Goal: Find contact information: Find contact information

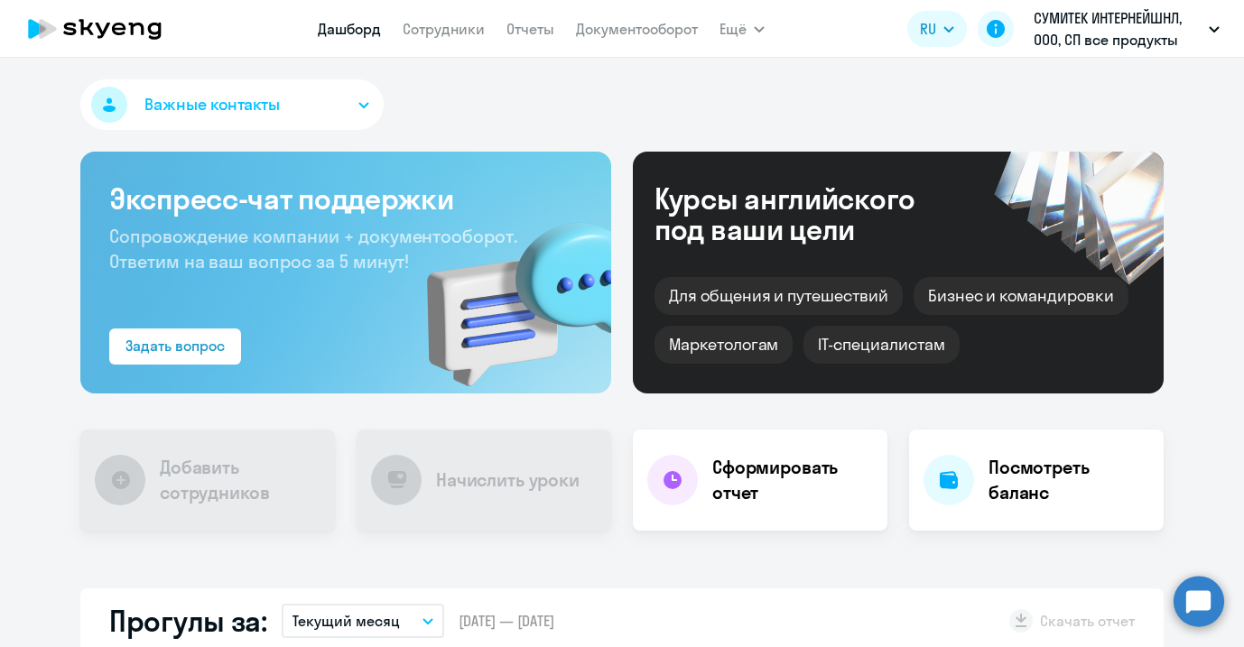
select select "30"
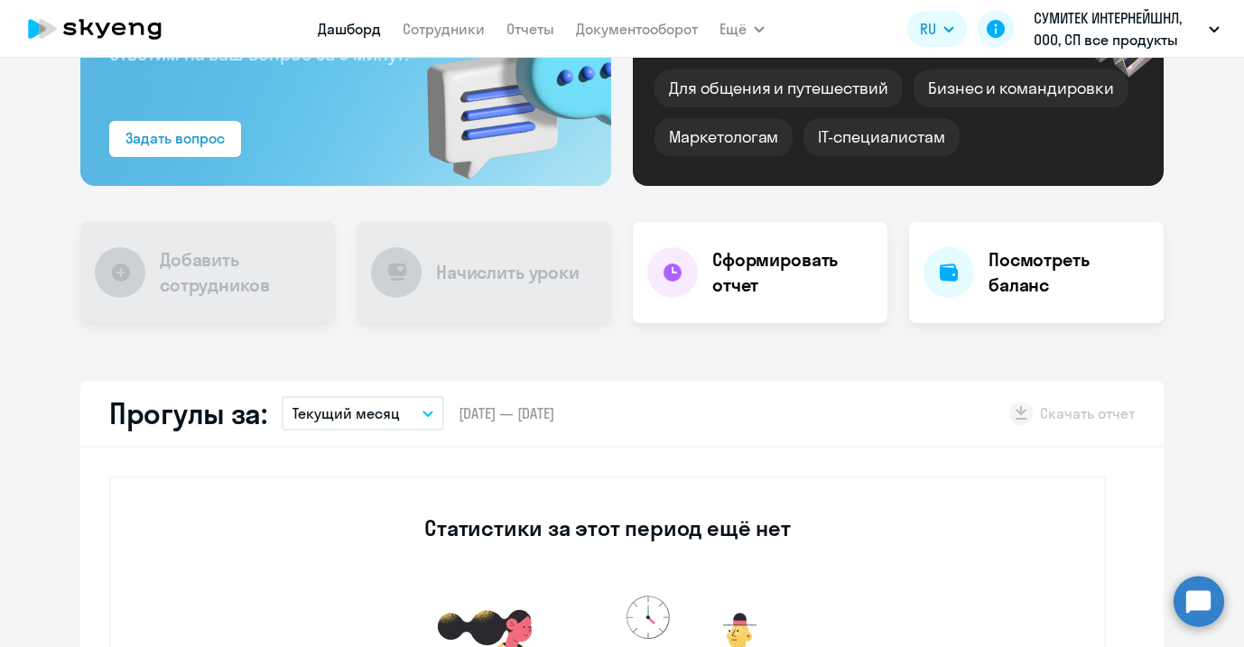
scroll to position [246, 0]
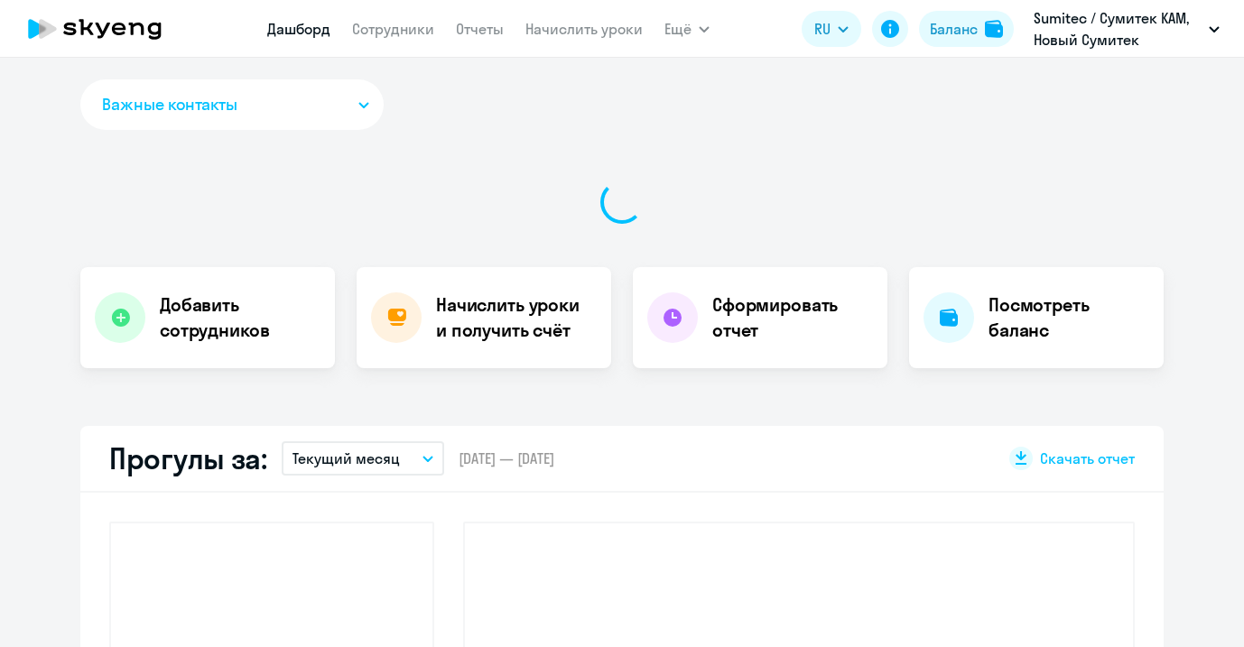
select select "30"
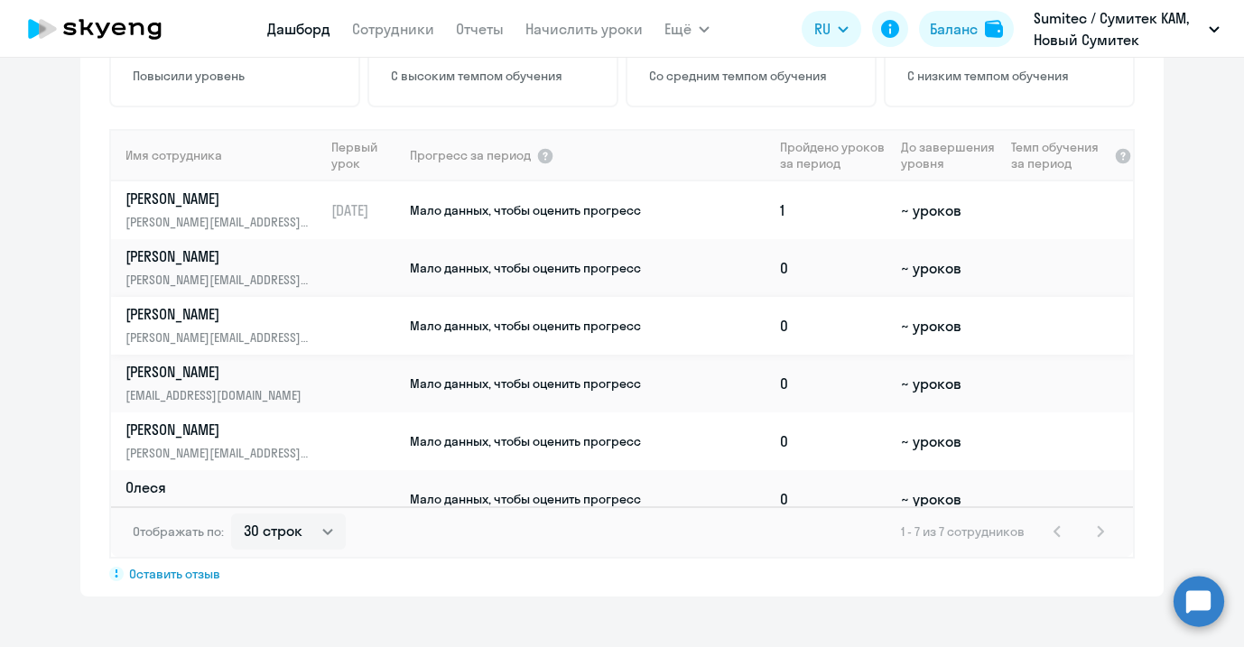
scroll to position [1232, 0]
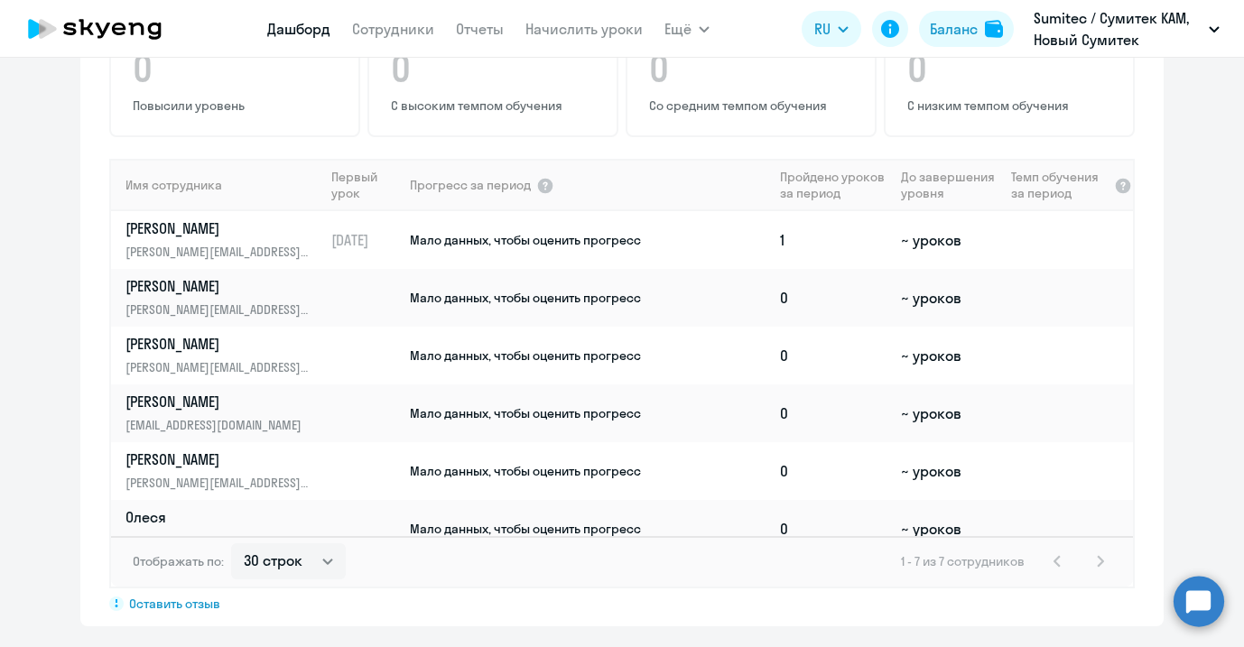
click at [63, 291] on app-progress-dashboard "Прогресс за: Весь период – [DATE] — [DATE] Как мы считаем Скачать отчет Показат…" at bounding box center [622, 263] width 1244 height 728
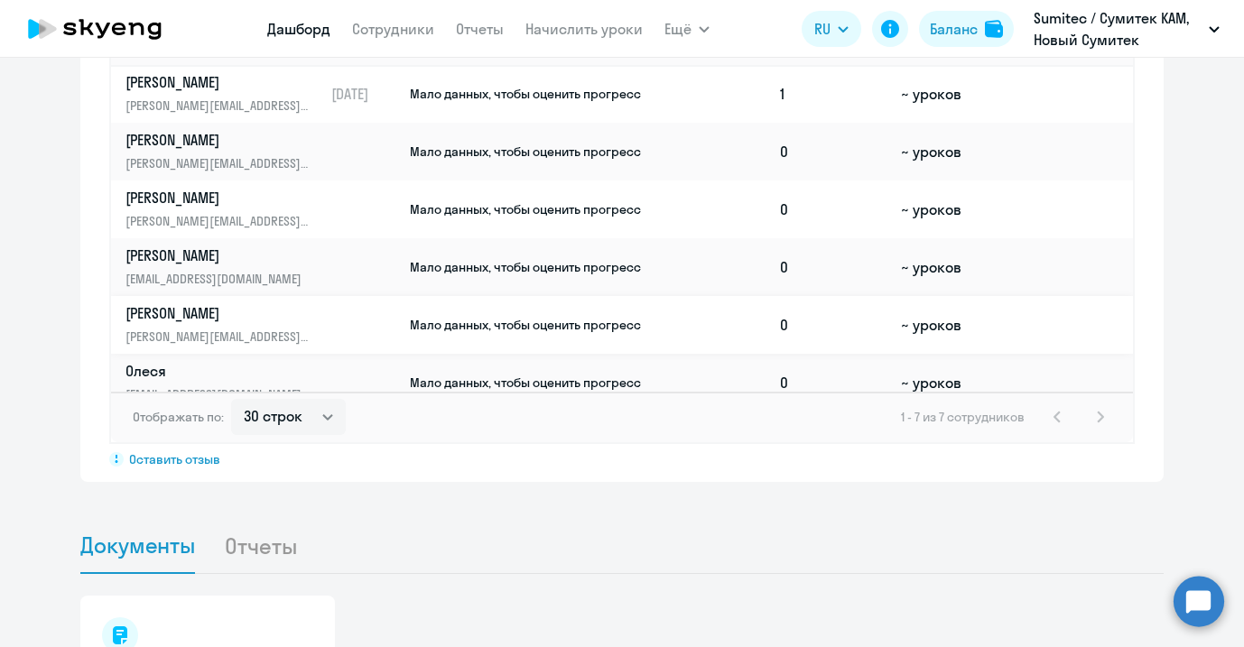
scroll to position [0, 0]
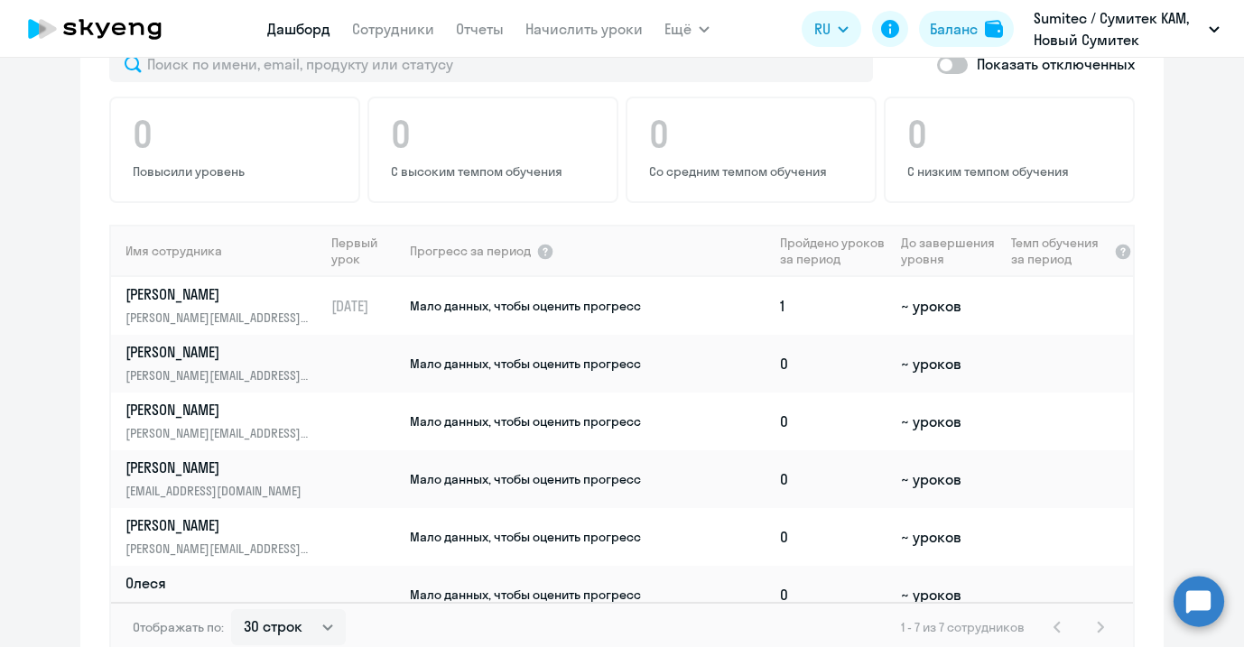
click at [1177, 246] on app-progress-dashboard "Прогресс за: Весь период – [DATE] — [DATE] Как мы считаем Скачать отчет Показат…" at bounding box center [622, 329] width 1244 height 728
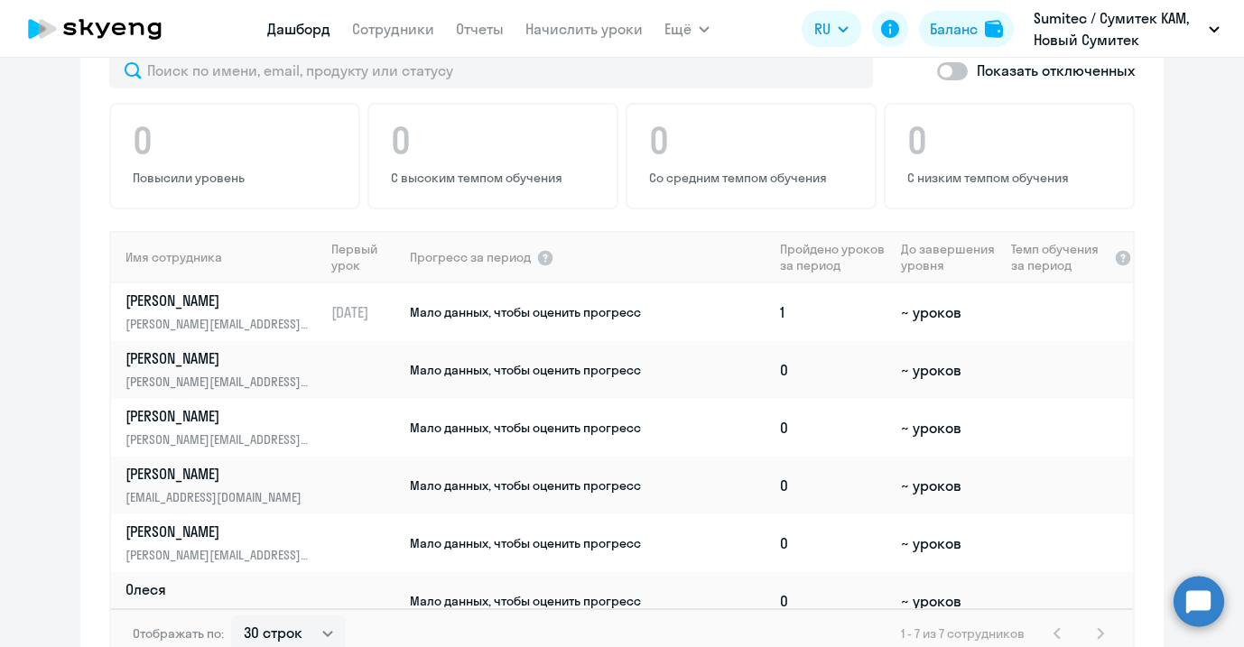
scroll to position [1165, 0]
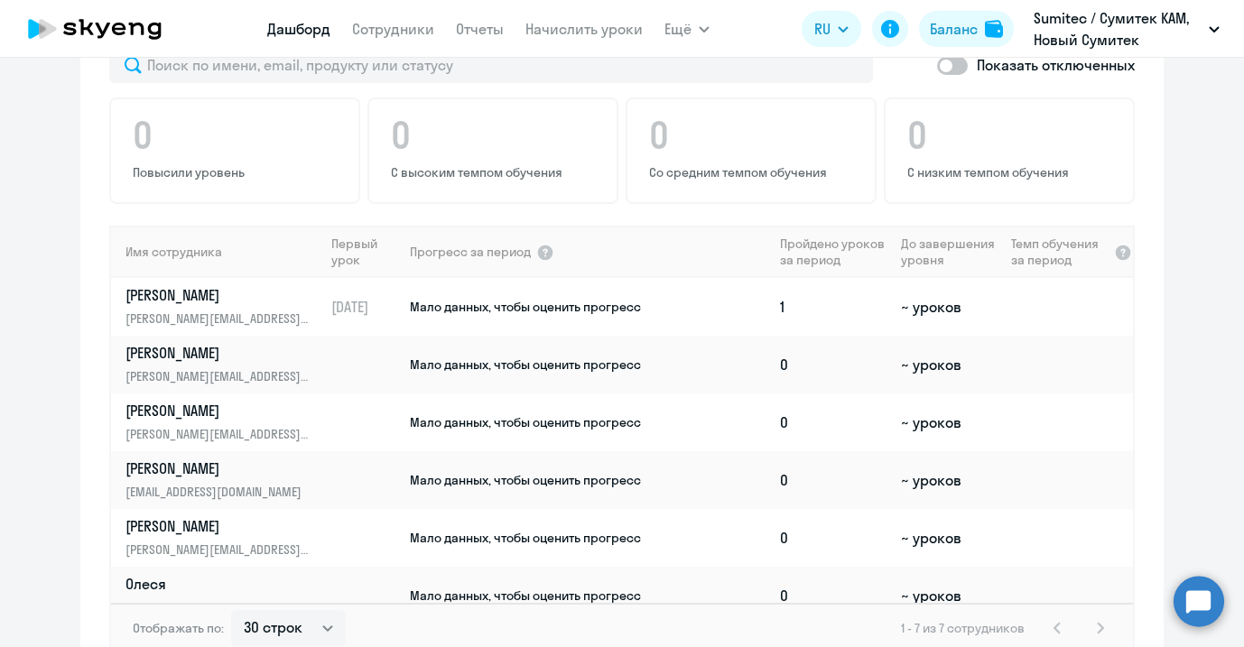
click at [869, 183] on div "Показать отключенных 0 Повысили уровень 0 С высоким темпом обучения 0 Со средни…" at bounding box center [621, 363] width 1083 height 661
click at [1050, 567] on td at bounding box center [1068, 596] width 129 height 58
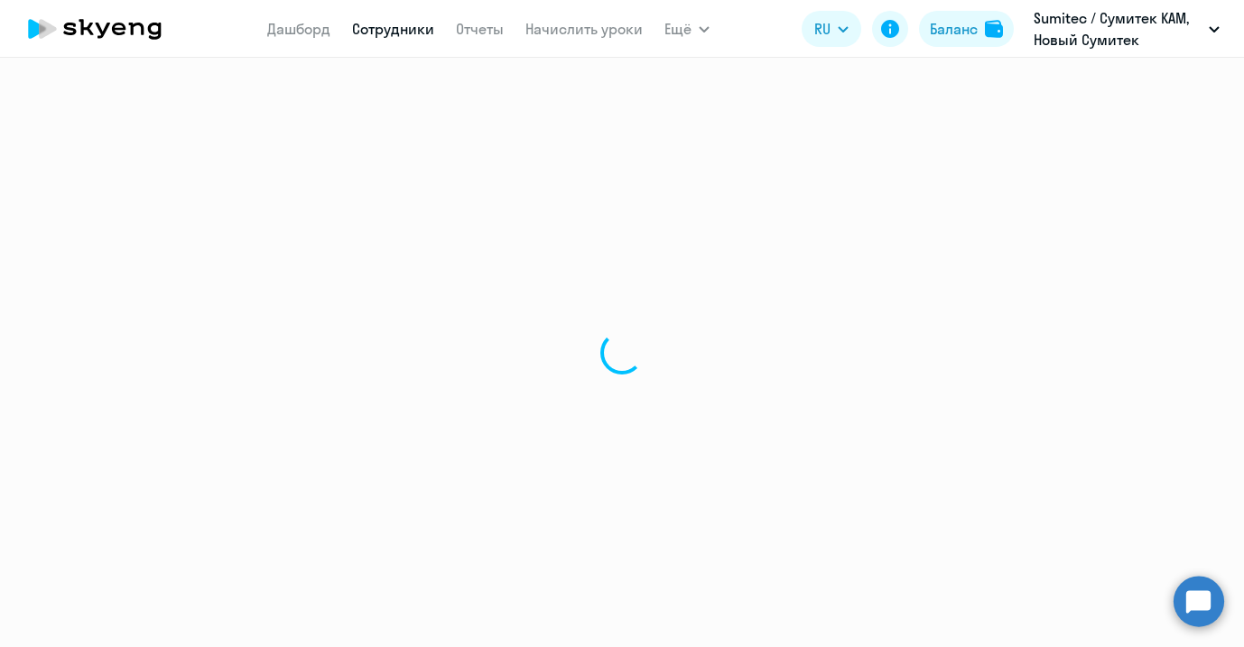
select select "english"
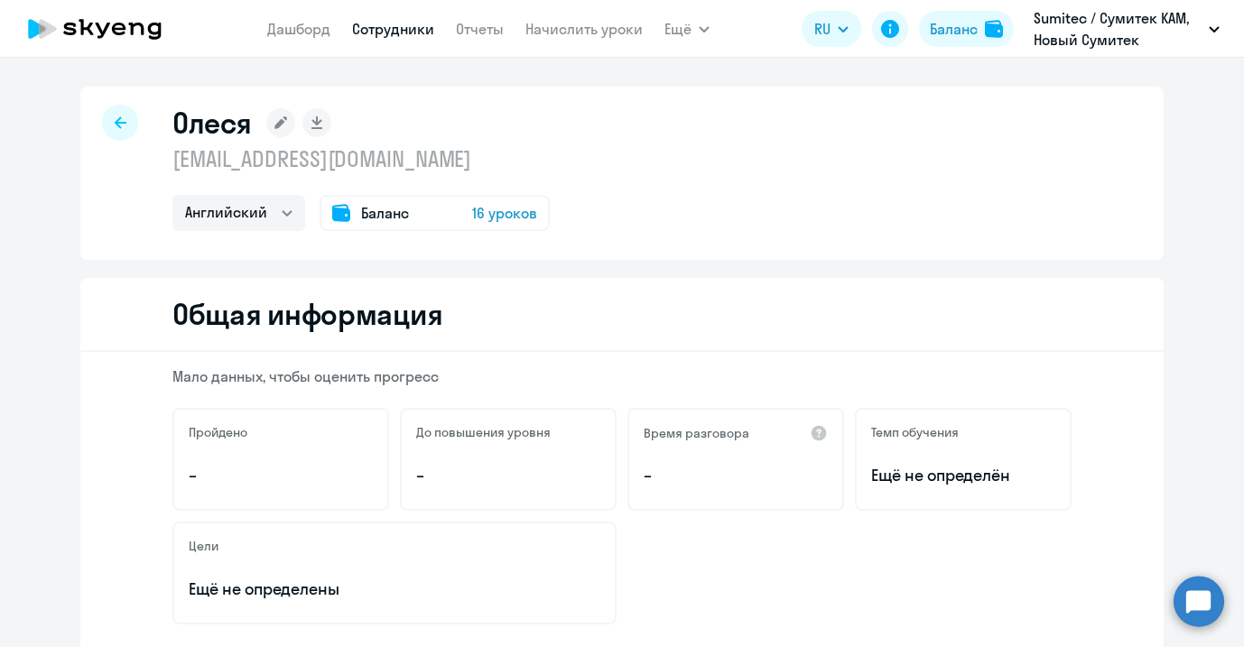
click at [867, 201] on div "Олеся olesya_mil@mail.ru Английский Баланс 16 уроков" at bounding box center [621, 173] width 1083 height 173
click at [115, 125] on icon at bounding box center [121, 122] width 12 height 13
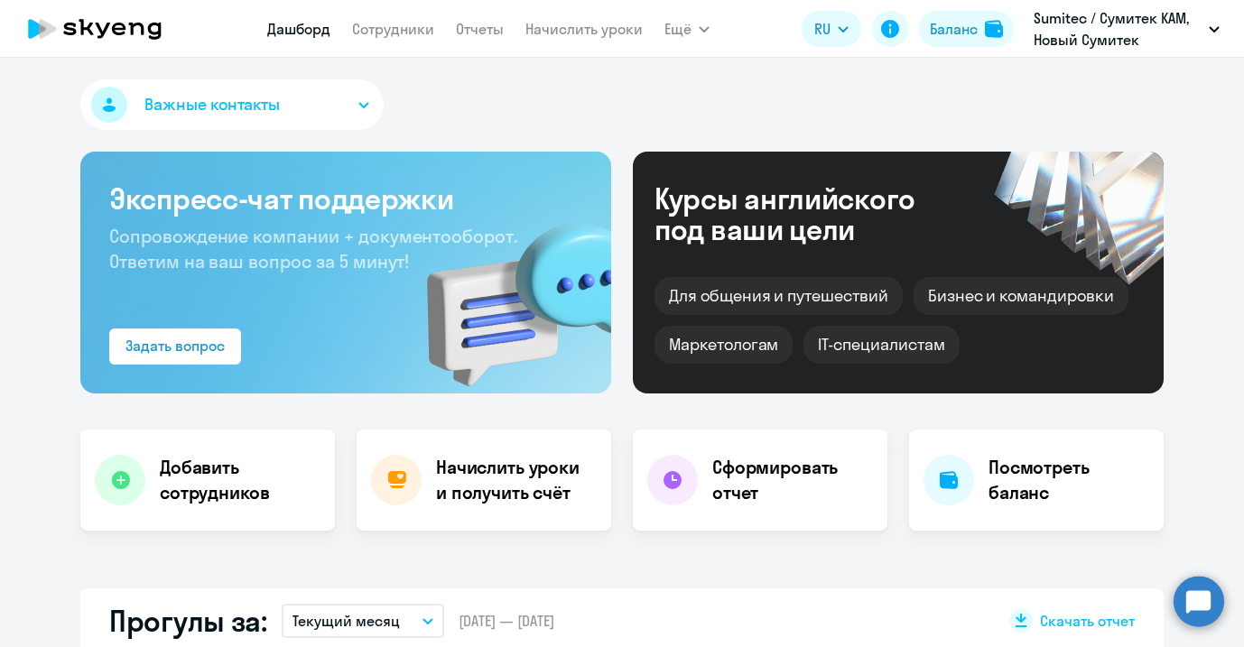
select select "30"
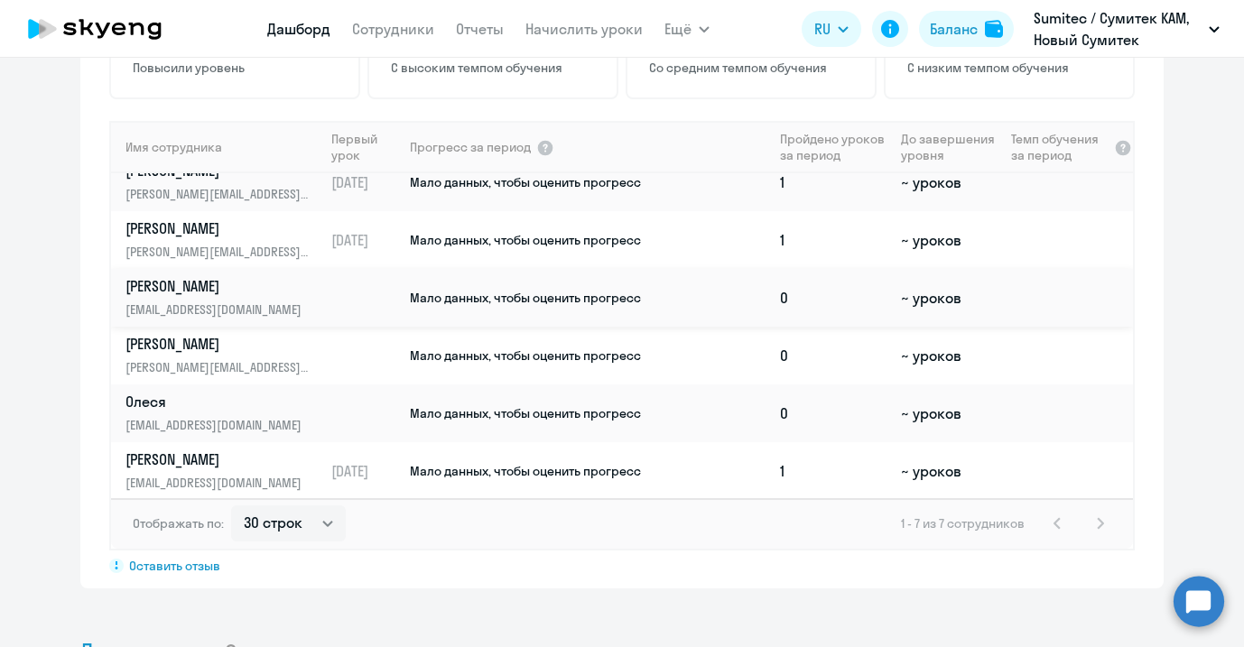
scroll to position [79, 0]
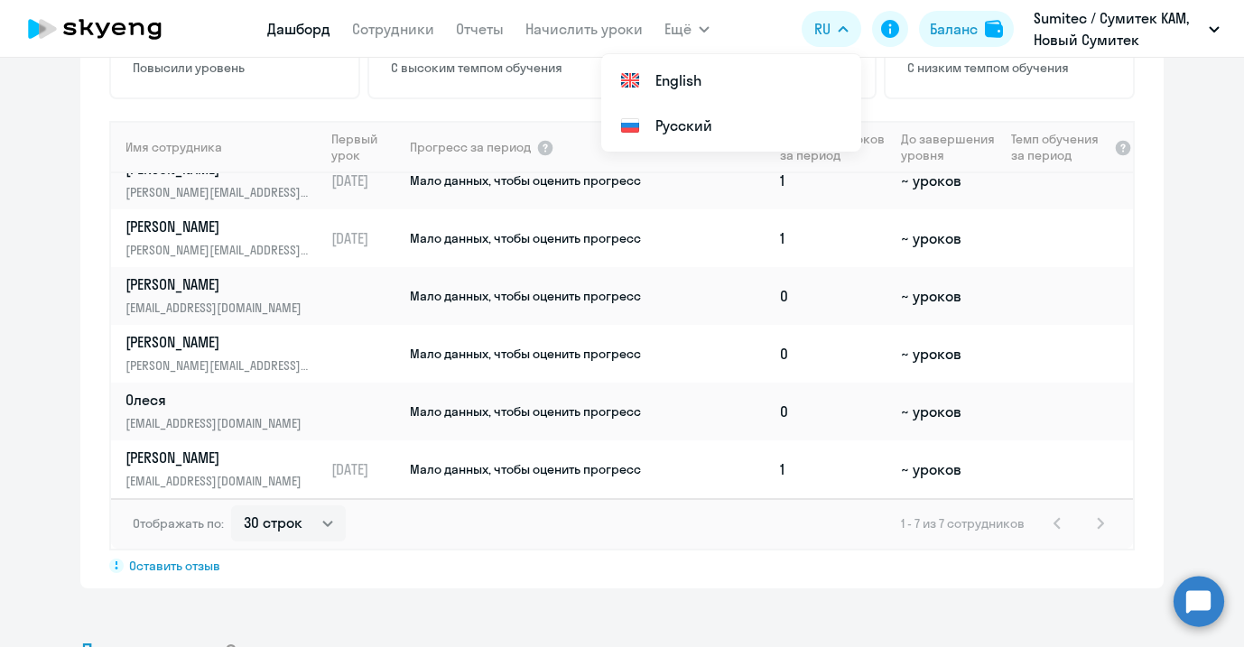
click at [665, 553] on div "Показать отключенных 0 Повысили уровень 0 С высоким темпом обучения 0 Со средни…" at bounding box center [621, 258] width 1083 height 661
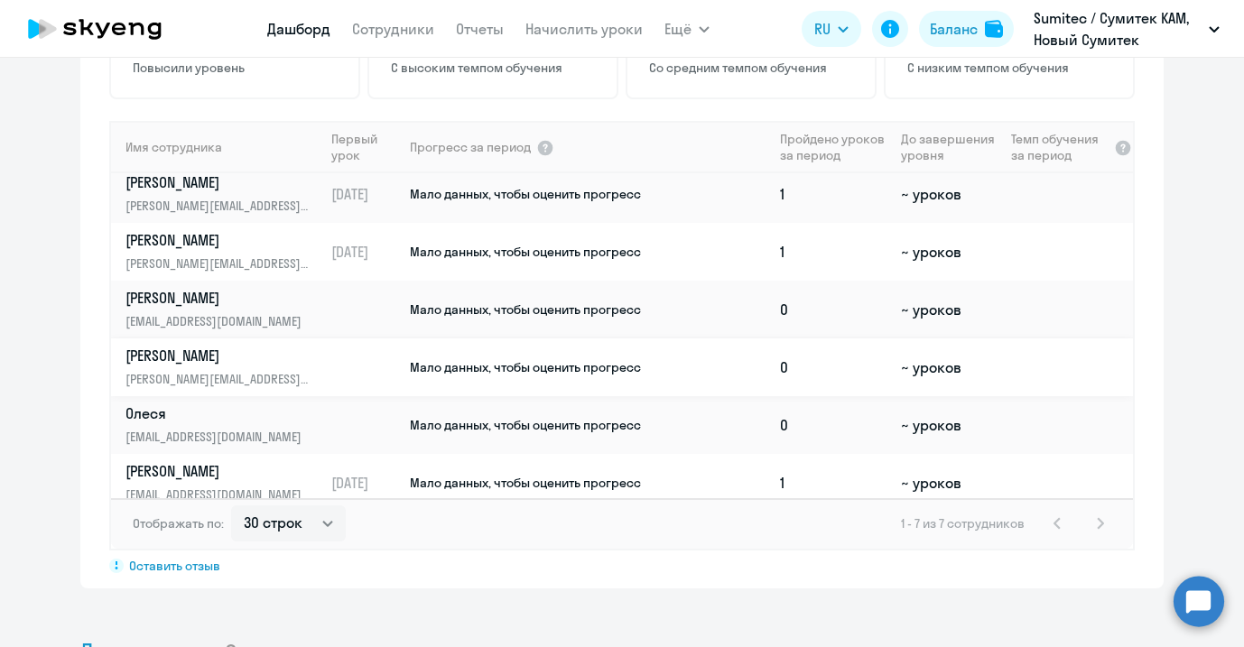
scroll to position [0, 0]
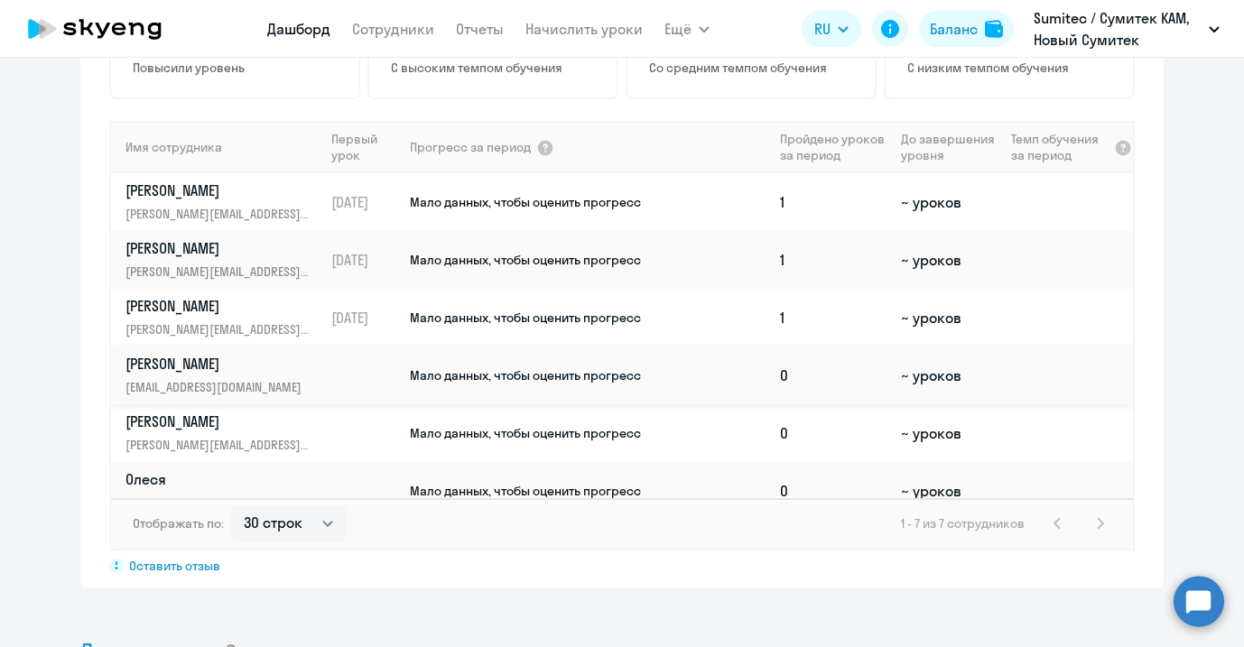
click at [327, 347] on td at bounding box center [366, 376] width 84 height 58
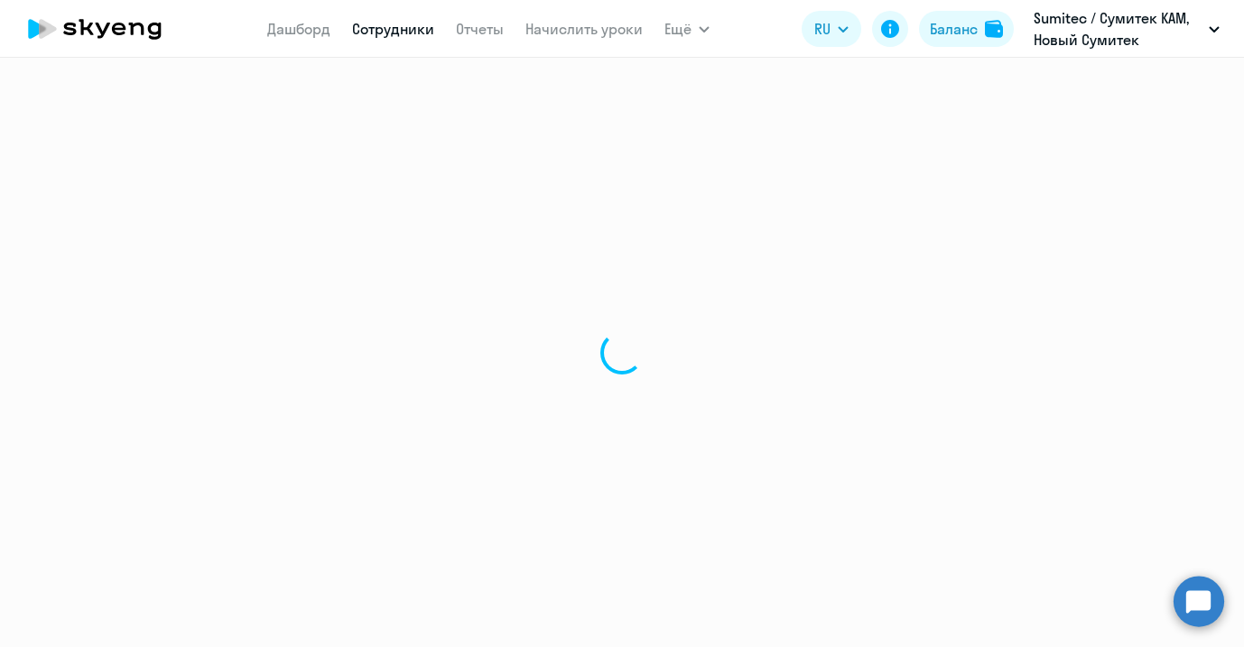
select select "english"
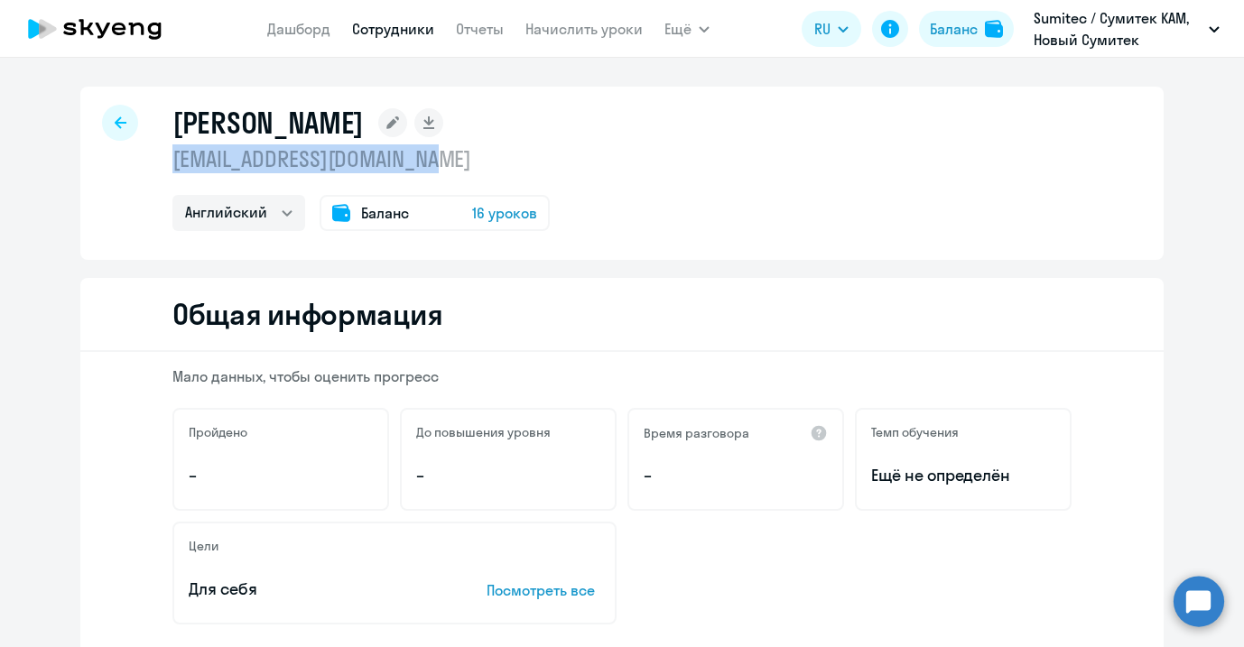
drag, startPoint x: 450, startPoint y: 161, endPoint x: 165, endPoint y: 168, distance: 284.5
click at [172, 168] on p "artem.masterov@sumitec.ru" at bounding box center [360, 158] width 377 height 29
copy p "artem.masterov@sumitec.ru"
click at [116, 129] on div at bounding box center [120, 123] width 36 height 36
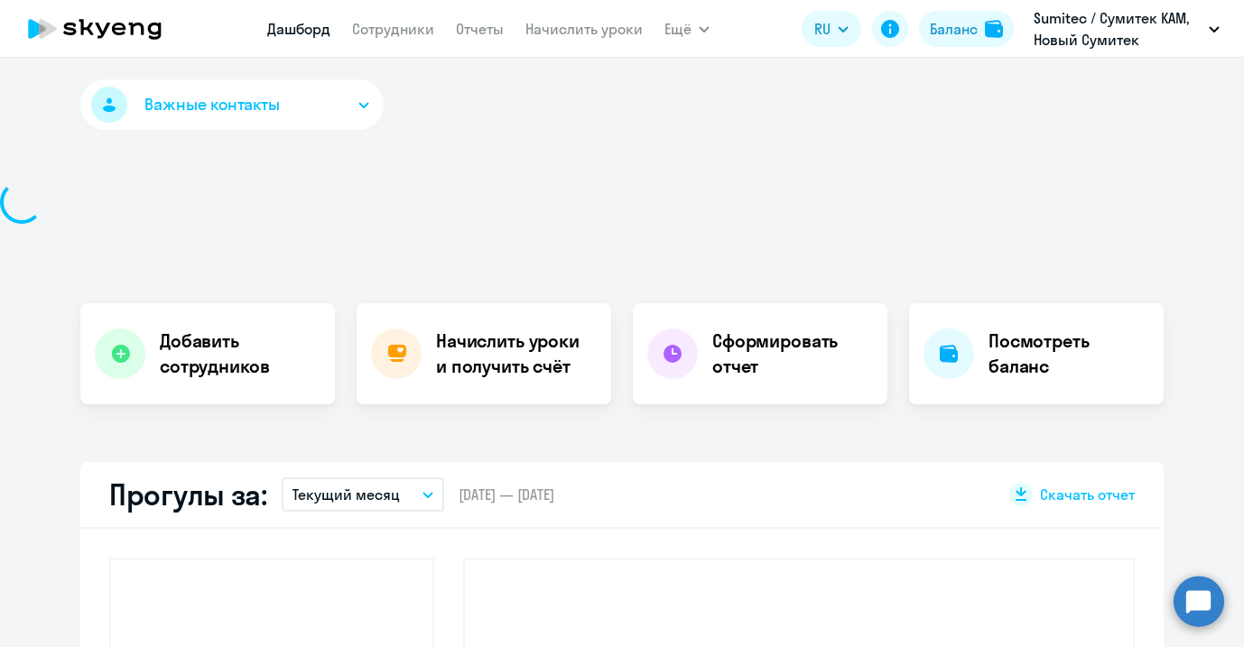
select select "30"
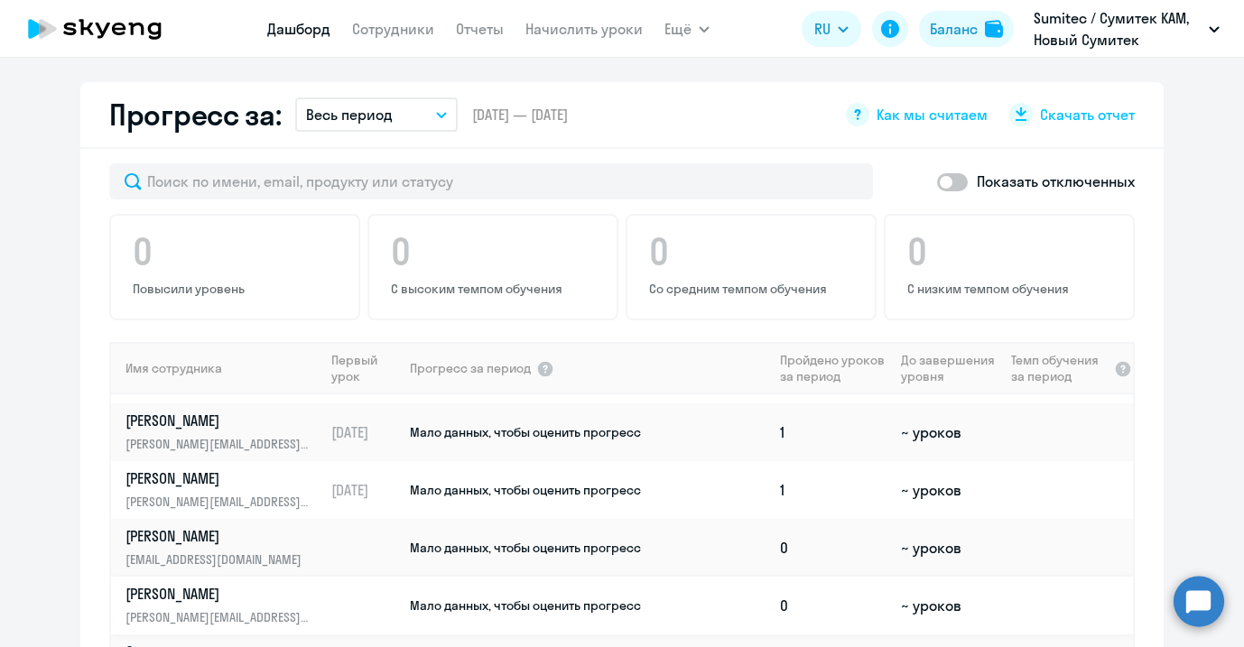
scroll to position [50, 0]
click at [218, 583] on p "Рубайлова Елена" at bounding box center [219, 593] width 186 height 20
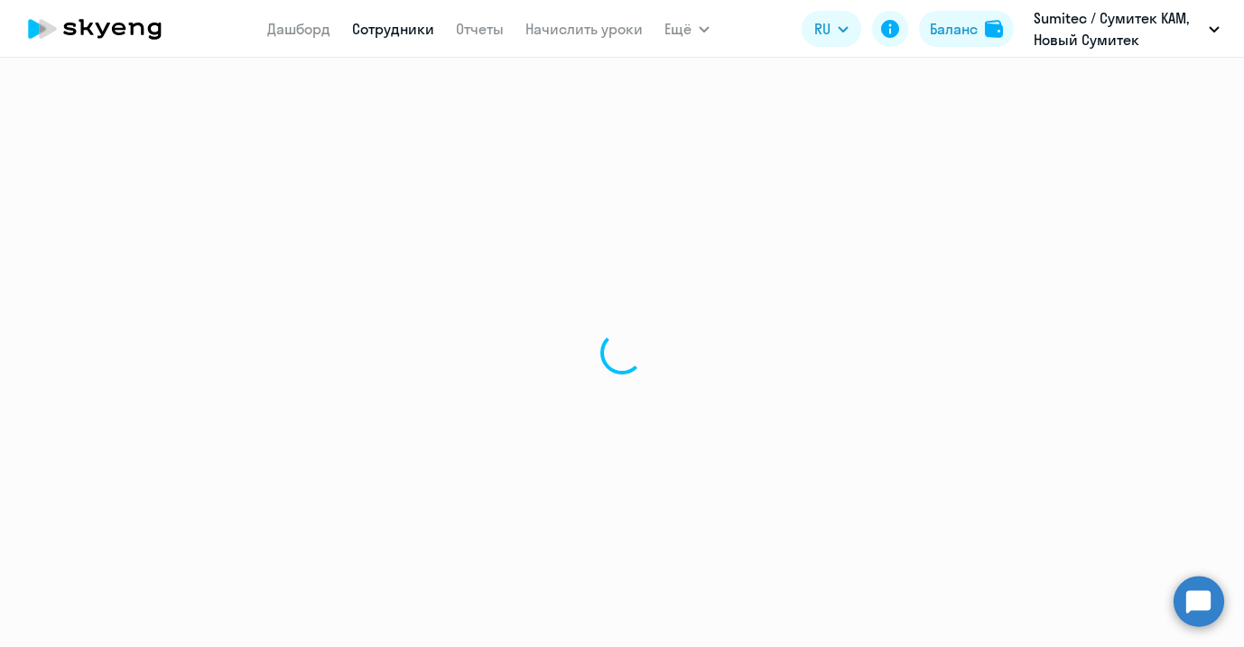
select select "english"
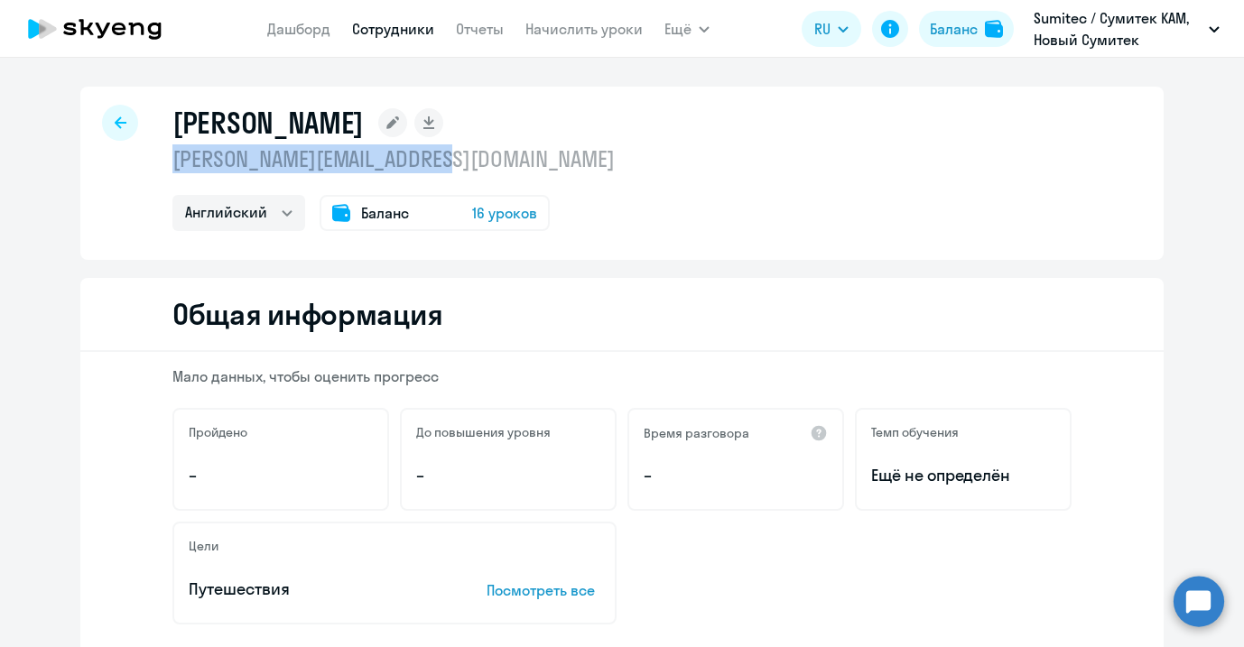
drag, startPoint x: 459, startPoint y: 159, endPoint x: 158, endPoint y: 166, distance: 300.8
click at [158, 166] on div "Рубайлова Елена elena.rubaylova@sumitec.ru Английский Баланс 16 уроков" at bounding box center [621, 173] width 1083 height 173
copy p "elena.rubaylova@sumitec.ru"
click at [115, 125] on icon at bounding box center [121, 122] width 12 height 13
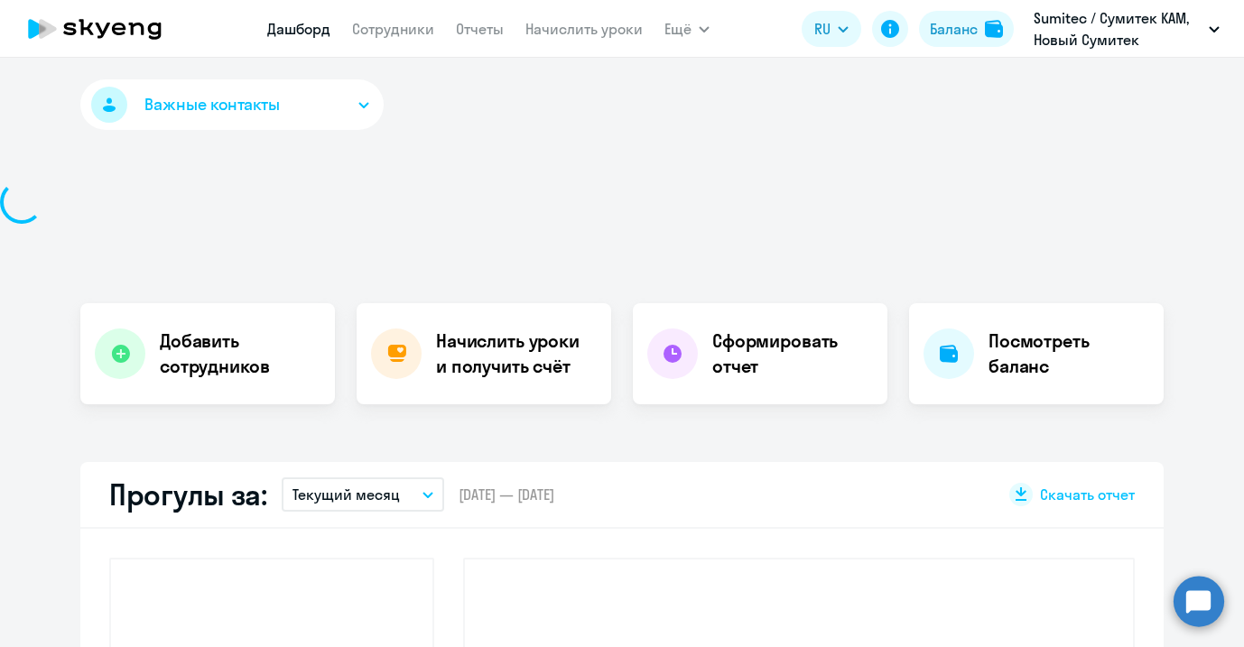
select select "30"
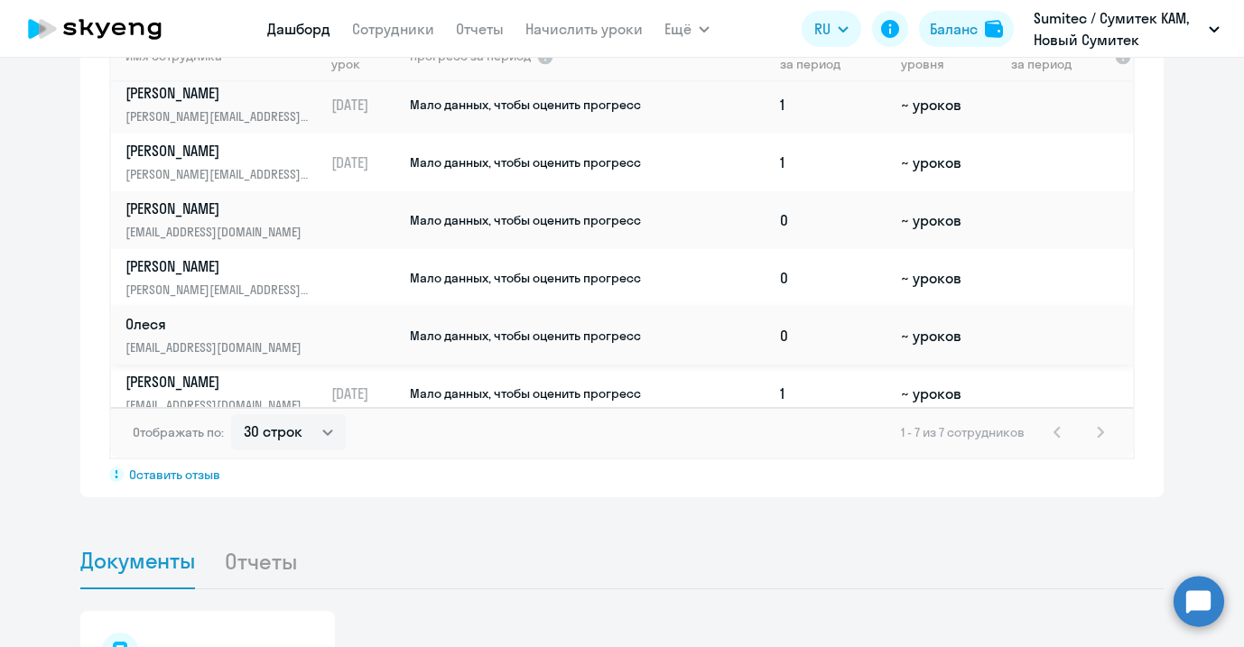
scroll to position [79, 0]
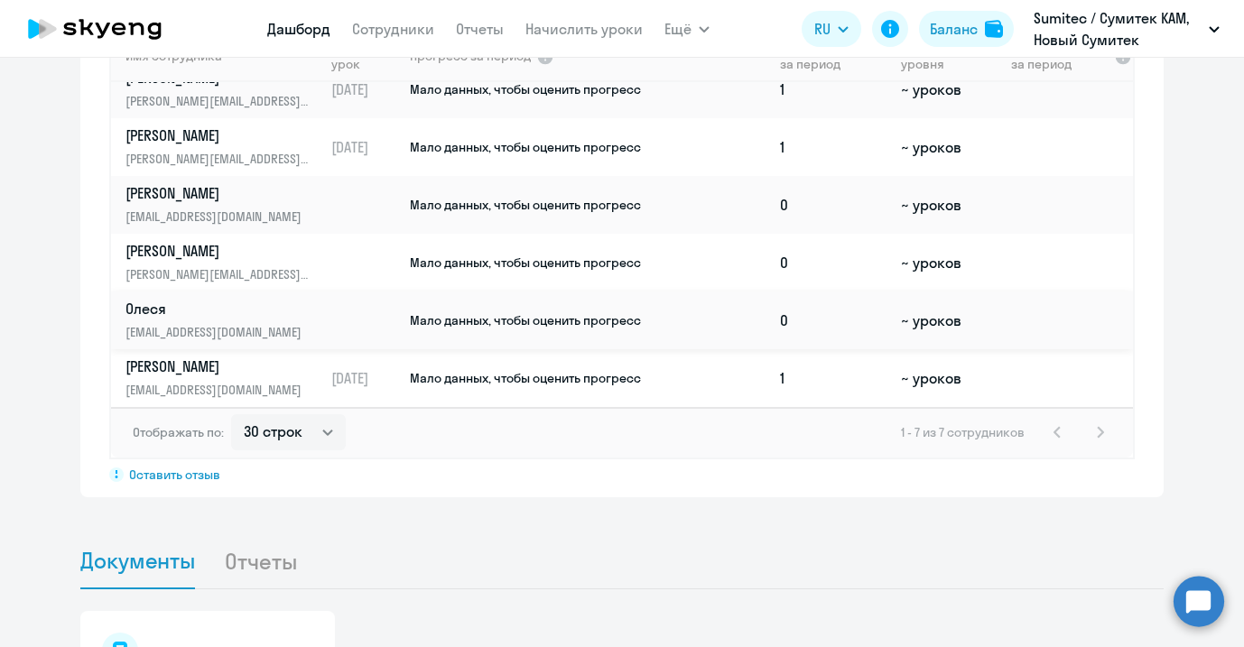
click at [264, 299] on p "Олеся" at bounding box center [219, 309] width 186 height 20
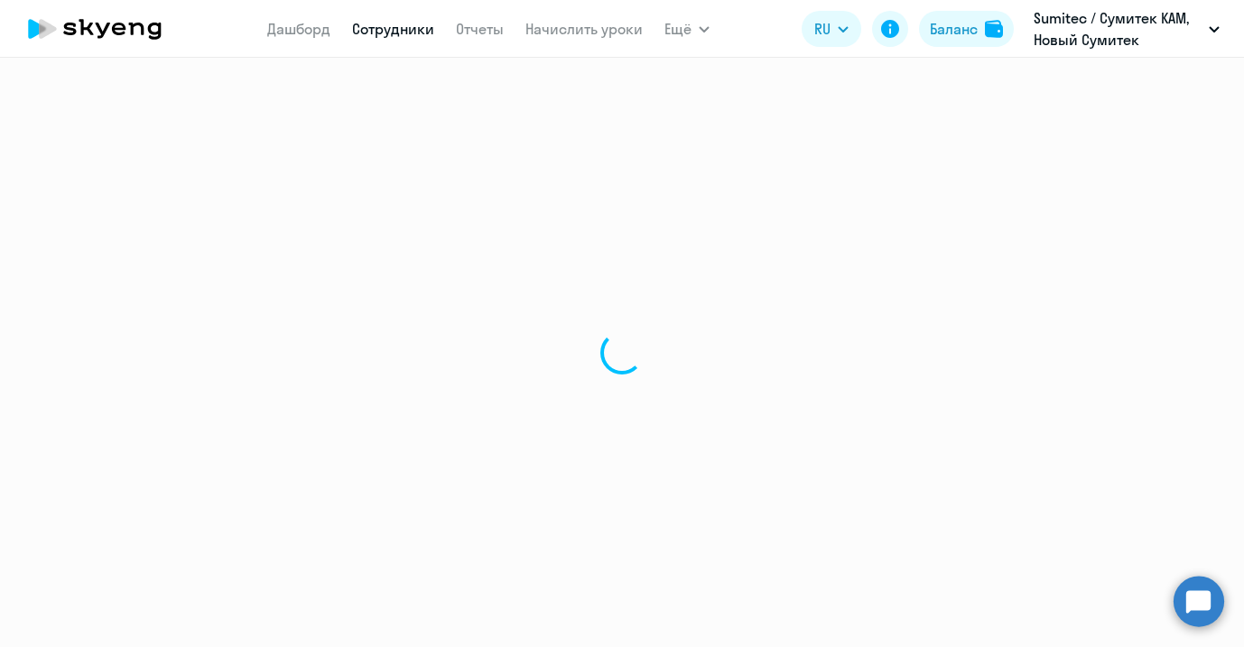
select select "english"
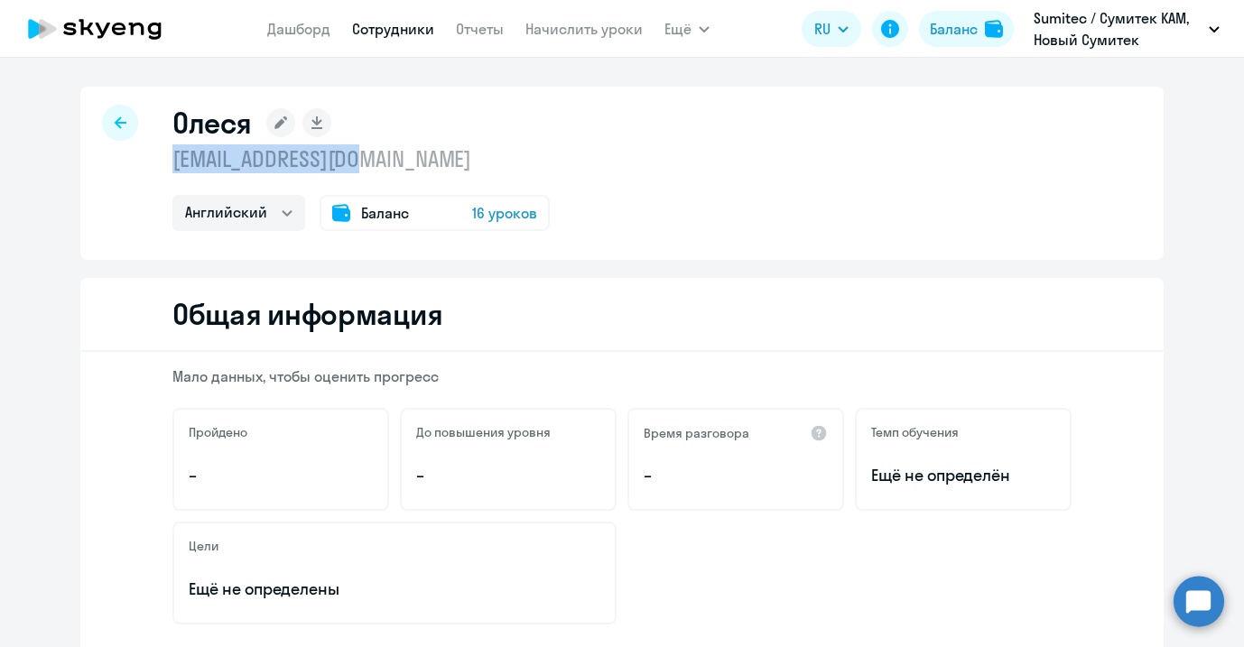
drag, startPoint x: 365, startPoint y: 163, endPoint x: 169, endPoint y: 166, distance: 196.0
click at [172, 166] on p "olesya_mil@mail.ru" at bounding box center [360, 158] width 377 height 29
copy p "olesya_mil@mail.ru"
click at [113, 130] on div at bounding box center [120, 123] width 36 height 36
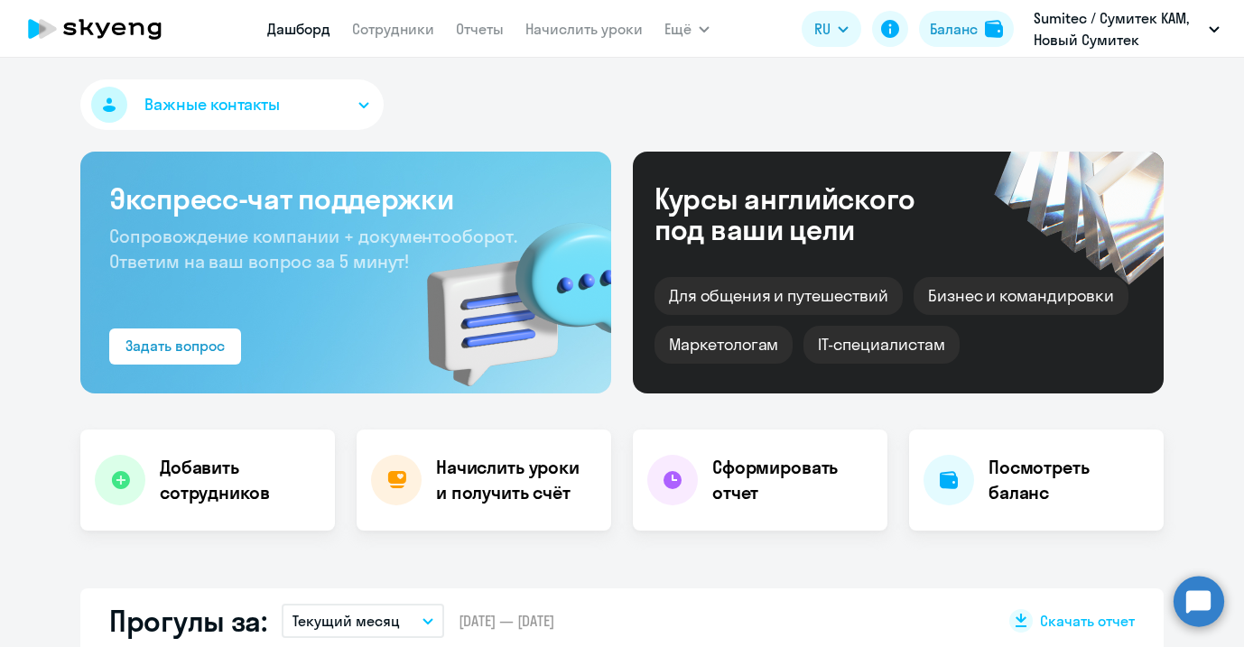
select select "30"
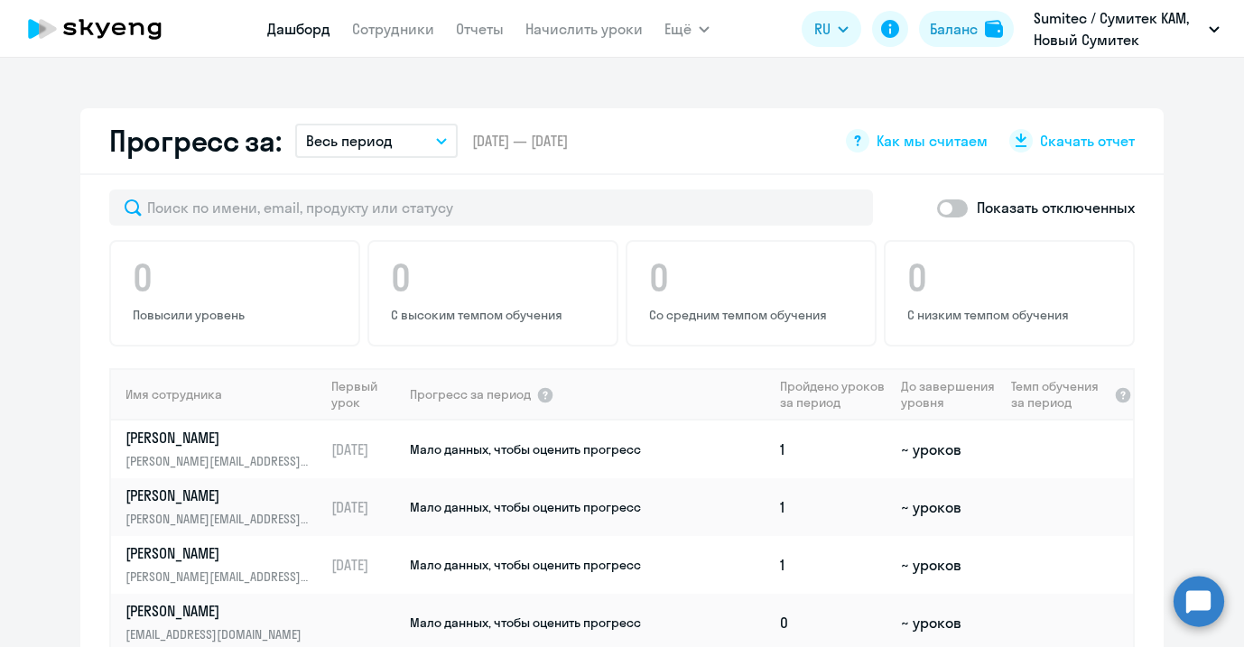
scroll to position [116, 0]
